Goal: Information Seeking & Learning: Understand process/instructions

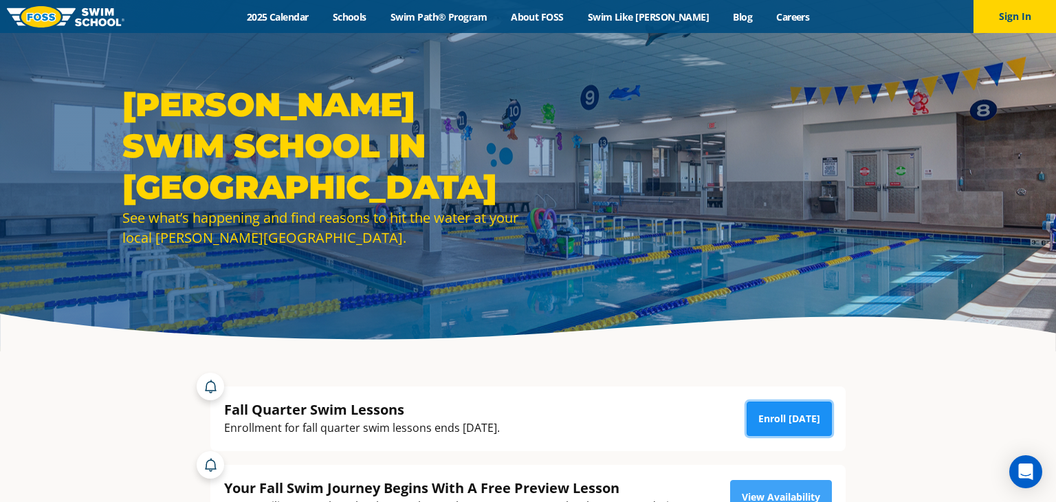
click at [778, 416] on link "Enroll [DATE]" at bounding box center [788, 418] width 85 height 34
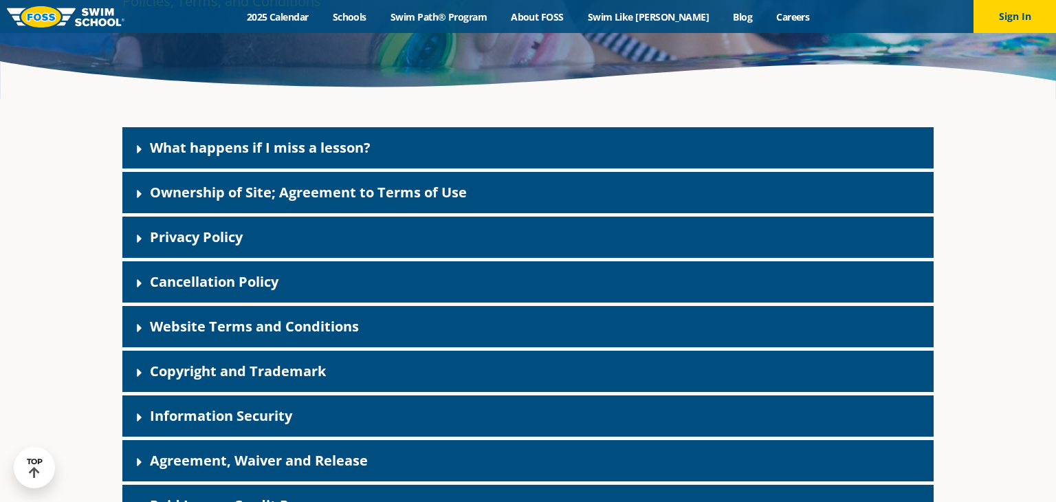
scroll to position [254, 0]
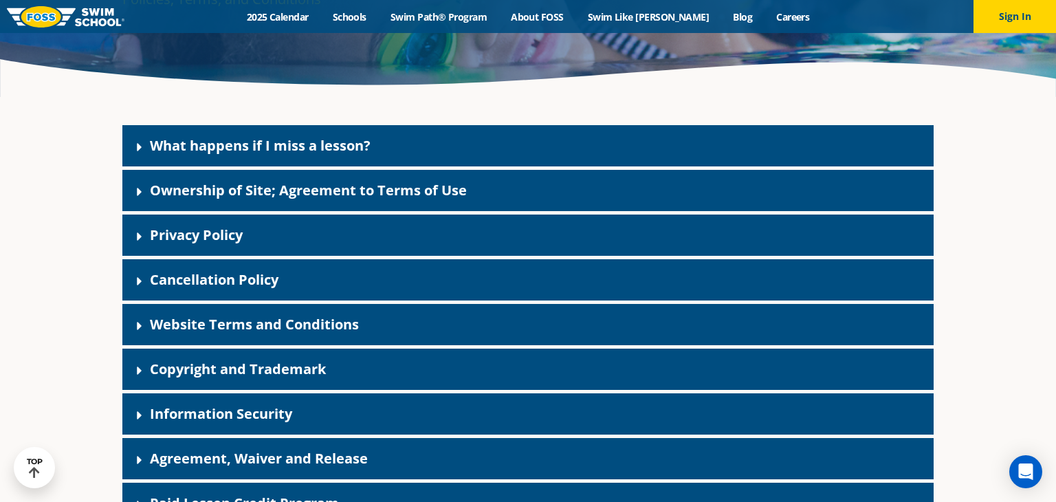
click at [672, 274] on div "Cancellation Policy" at bounding box center [527, 279] width 811 height 41
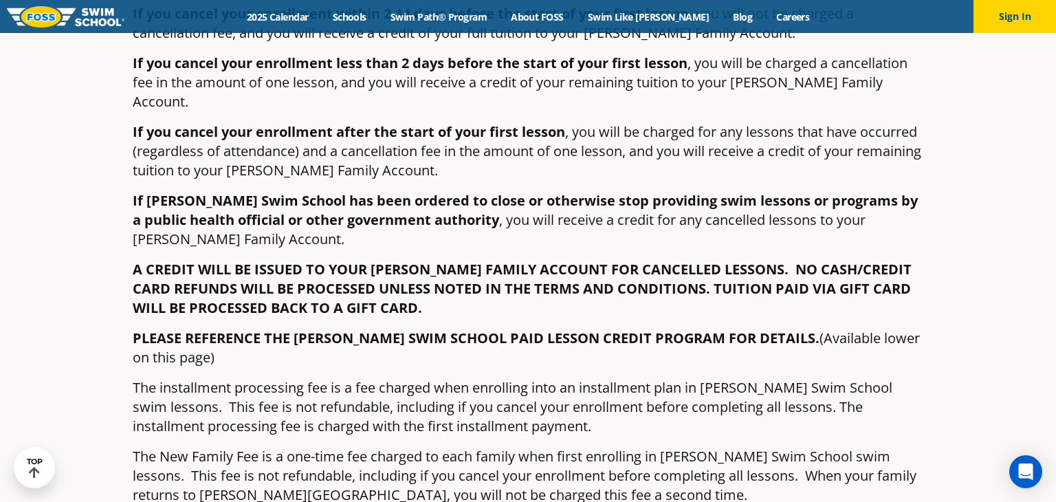
scroll to position [630, 0]
click at [1015, 464] on div "Open Intercom Messenger" at bounding box center [1025, 472] width 36 height 36
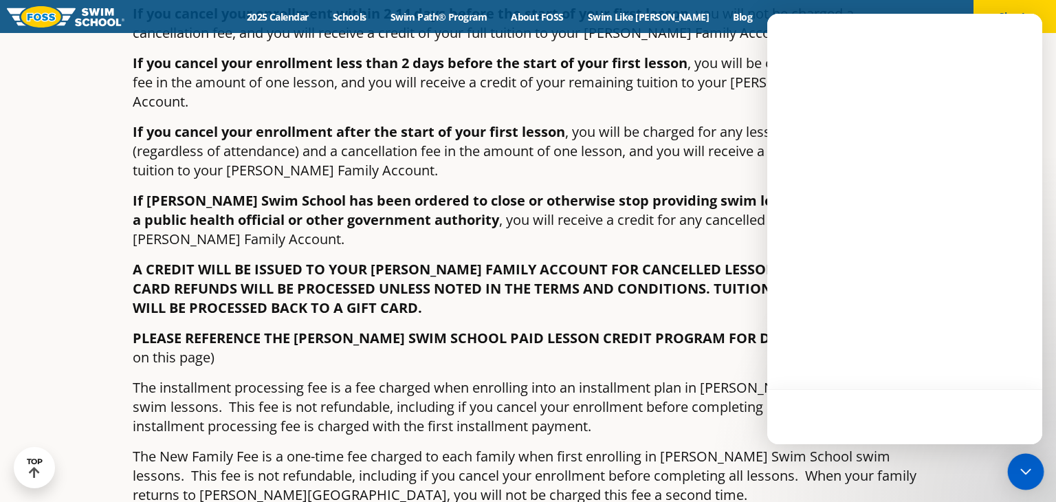
click at [1014, 458] on div "Open Intercom Messenger" at bounding box center [1025, 472] width 36 height 36
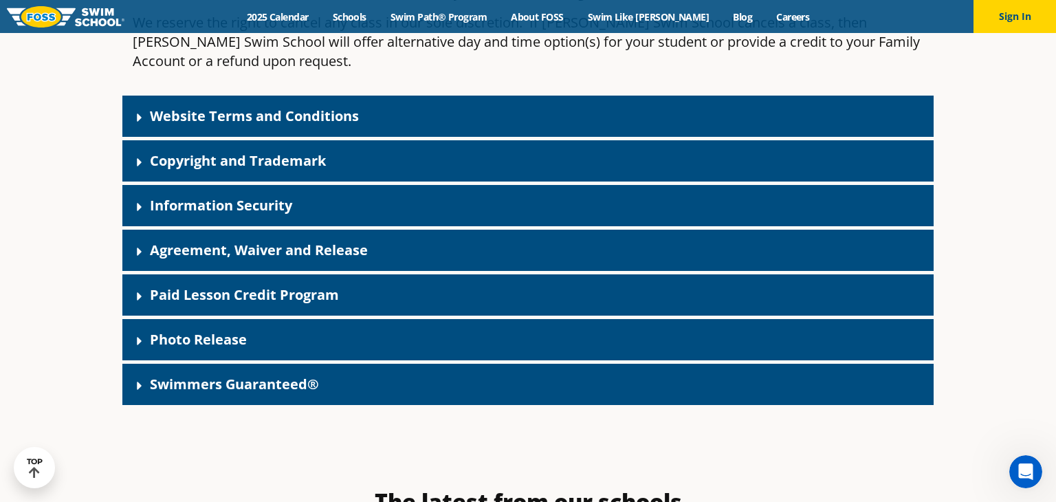
scroll to position [1133, 0]
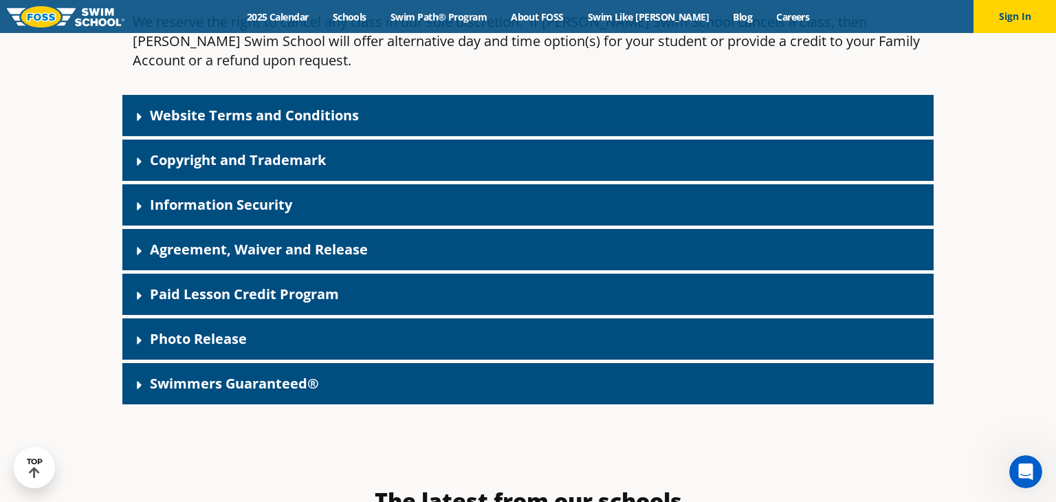
click at [317, 285] on link "Paid Lesson Credit Program" at bounding box center [244, 294] width 189 height 19
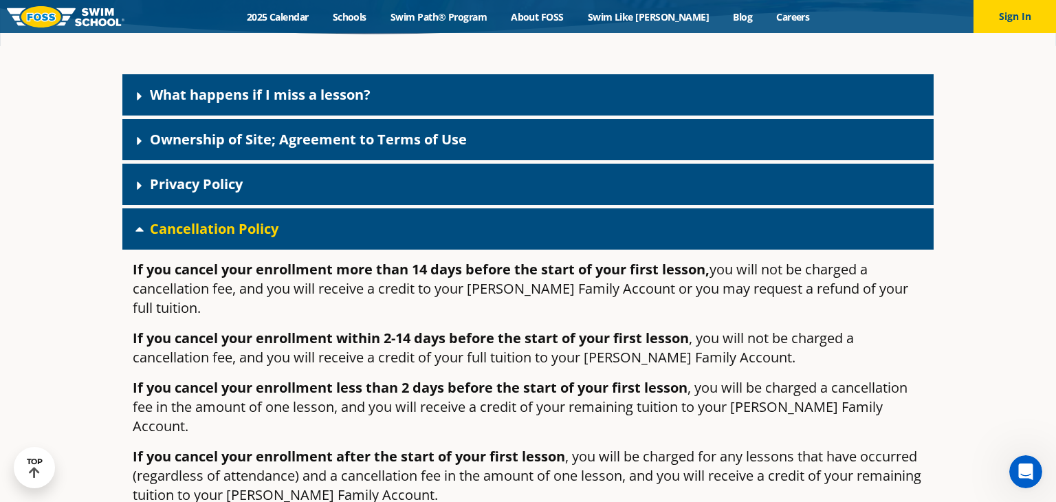
scroll to position [304, 0]
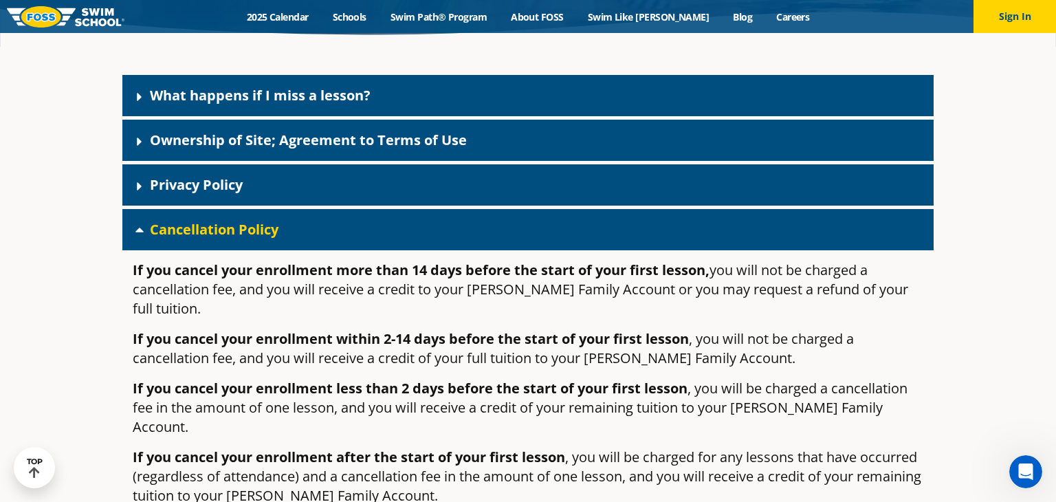
click at [335, 93] on link "What happens if I miss a lesson?" at bounding box center [260, 95] width 221 height 19
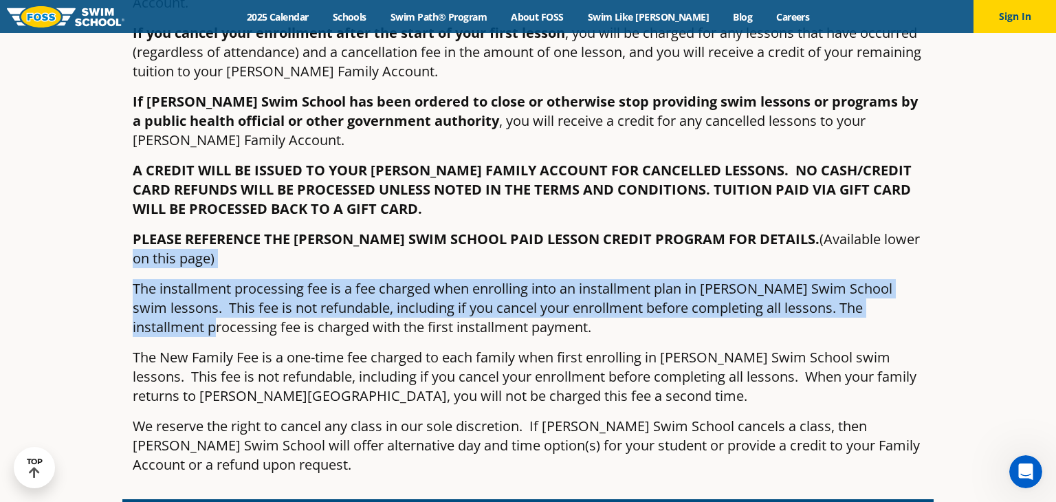
scroll to position [836, 0]
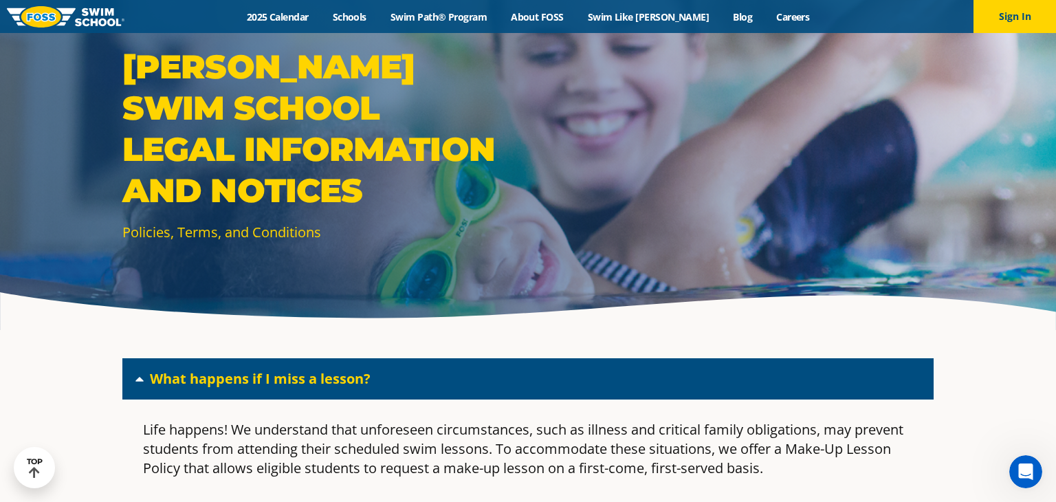
scroll to position [0, 0]
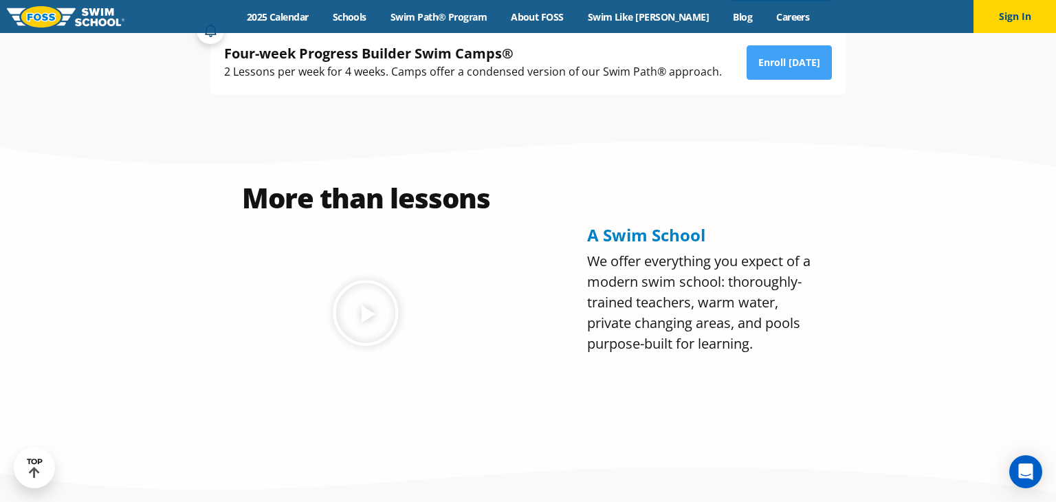
scroll to position [512, 0]
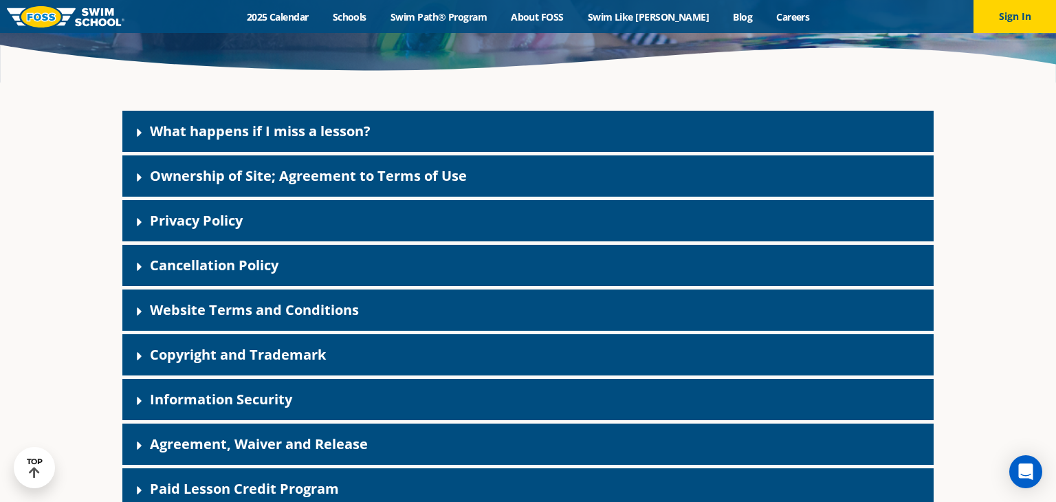
scroll to position [271, 0]
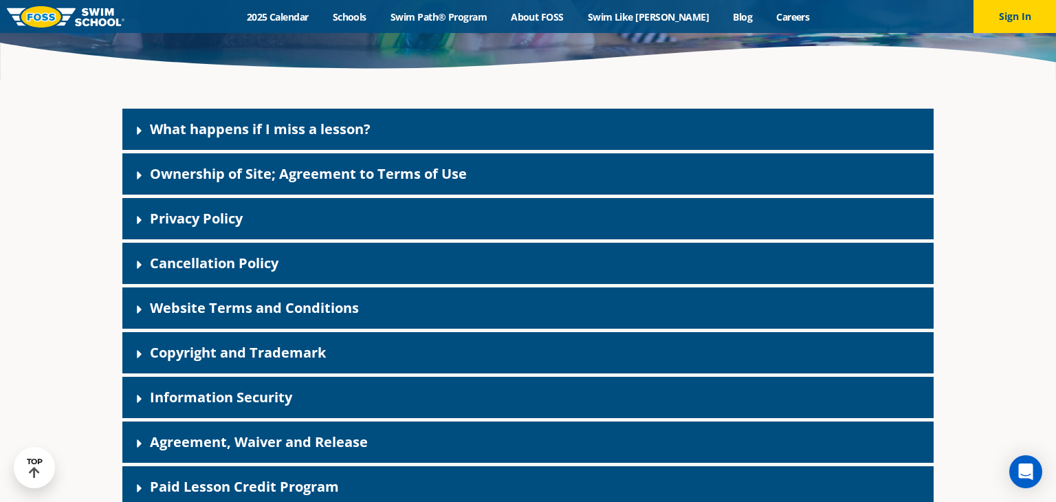
click at [372, 269] on div "Cancellation Policy" at bounding box center [527, 263] width 811 height 41
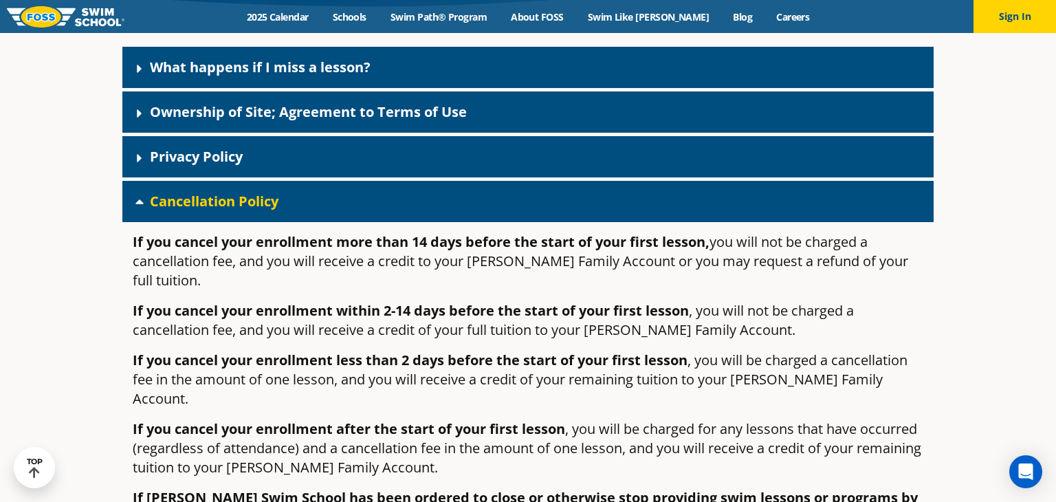
scroll to position [335, 0]
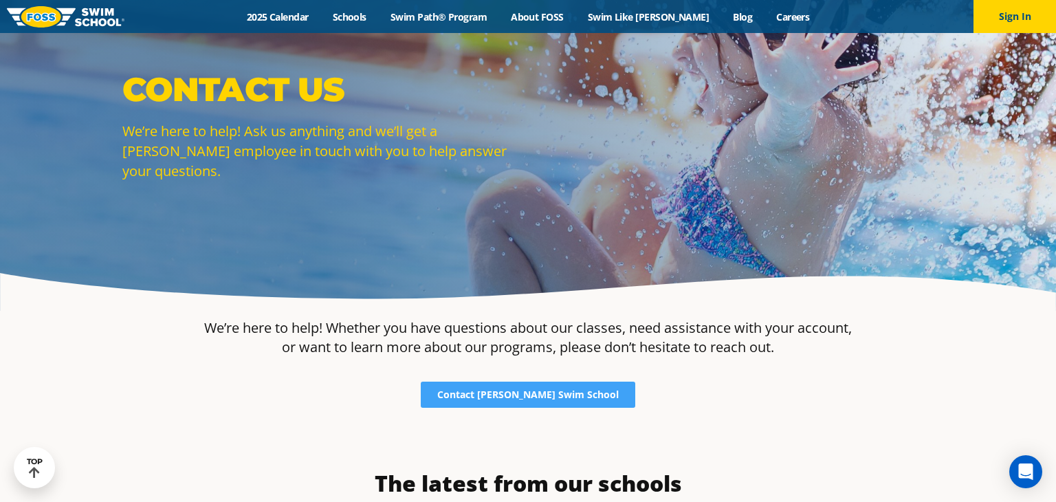
scroll to position [37, 0]
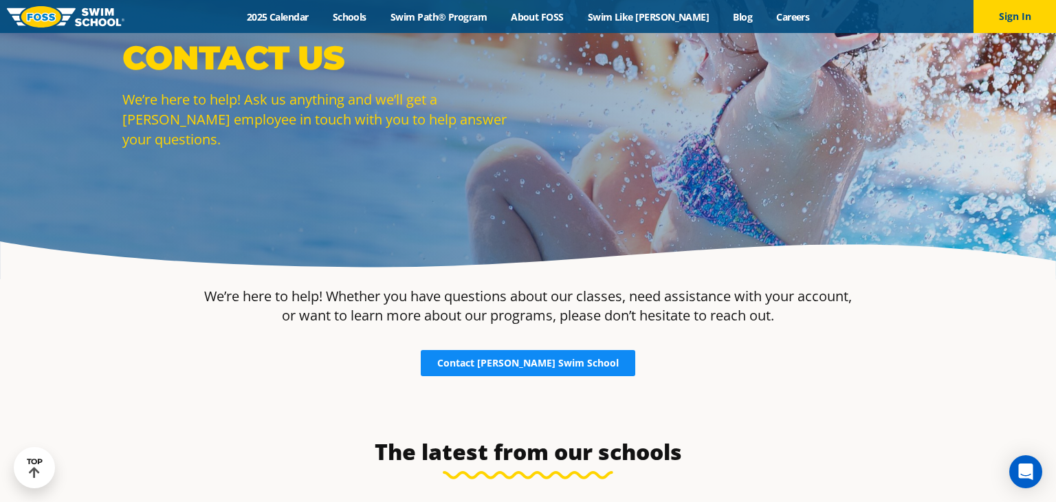
click at [544, 362] on span "Contact [PERSON_NAME] Swim School" at bounding box center [527, 363] width 181 height 10
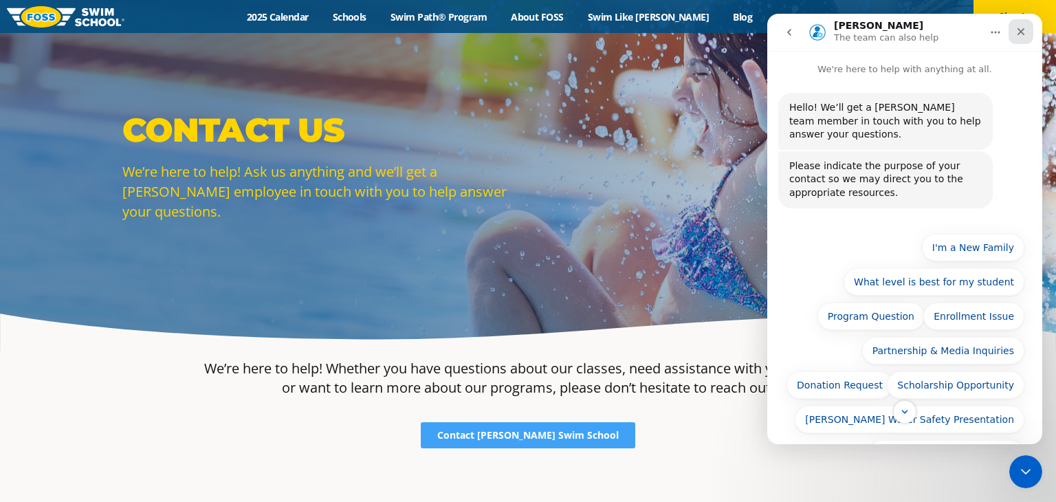
click at [1020, 31] on icon "Close" at bounding box center [1021, 32] width 8 height 8
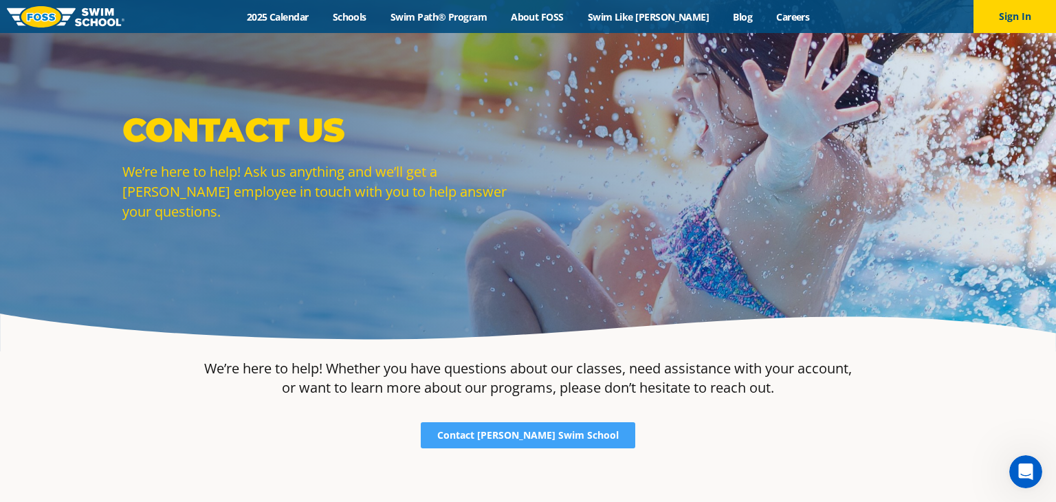
scroll to position [114, 0]
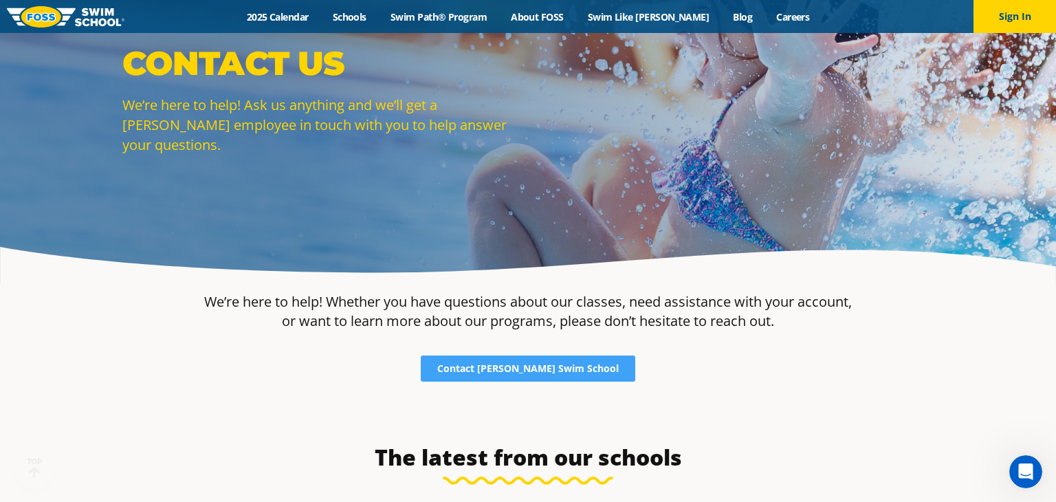
scroll to position [72, 0]
